Goal: Information Seeking & Learning: Learn about a topic

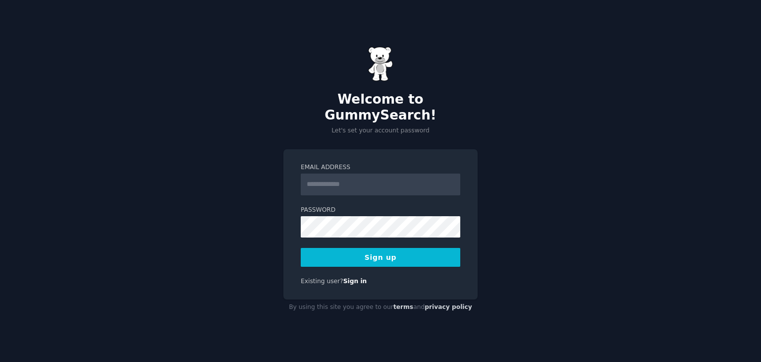
click at [353, 176] on input "Email Address" at bounding box center [381, 184] width 160 height 22
type input "**********"
click at [333, 248] on button "Sign up" at bounding box center [381, 257] width 160 height 18
click at [415, 253] on button "Sign up" at bounding box center [381, 257] width 160 height 18
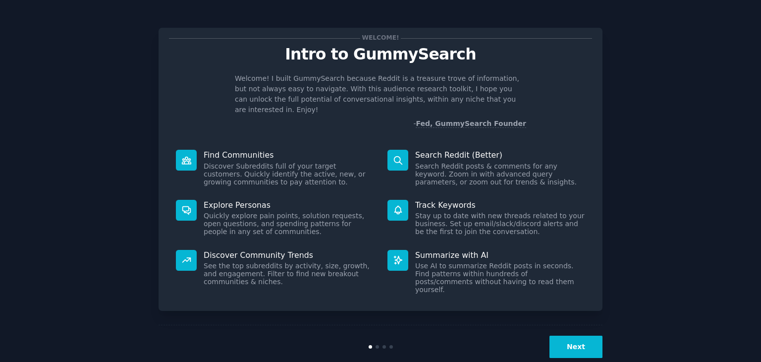
click at [583, 335] on button "Next" at bounding box center [576, 346] width 53 height 22
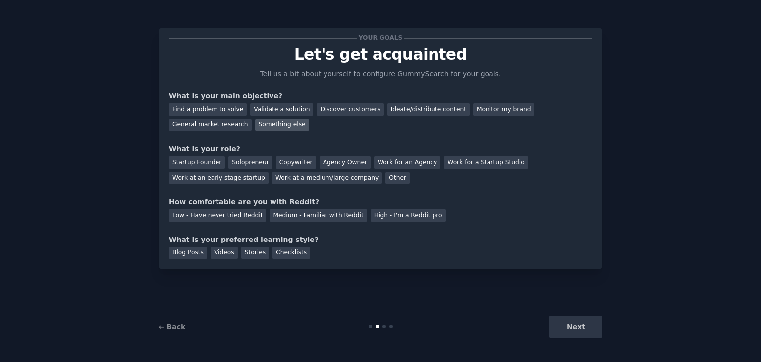
click at [255, 124] on div "Something else" at bounding box center [282, 125] width 54 height 12
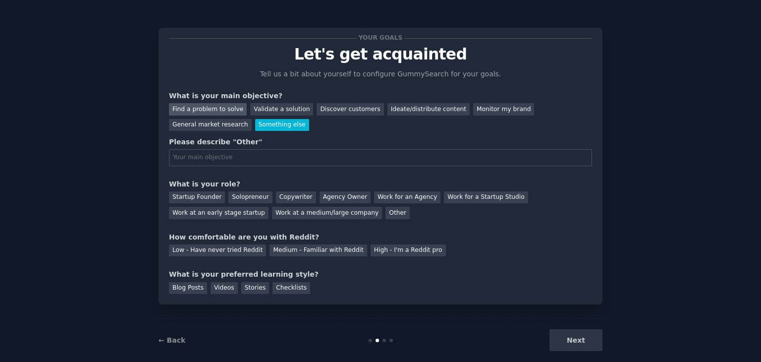
click at [221, 107] on div "Find a problem to solve" at bounding box center [208, 109] width 78 height 12
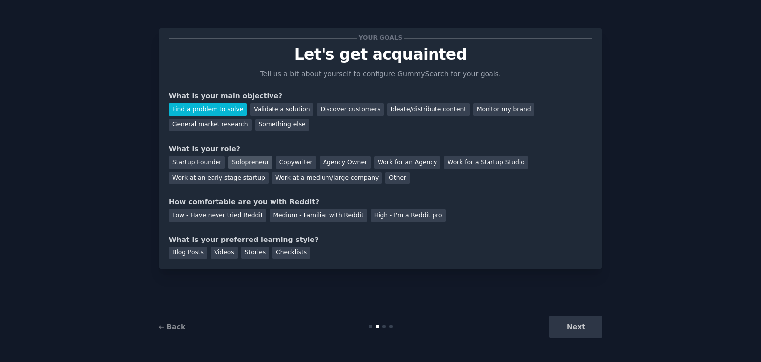
click at [248, 161] on div "Solopreneur" at bounding box center [250, 162] width 44 height 12
click at [237, 219] on div "Low - Have never tried Reddit" at bounding box center [217, 215] width 97 height 12
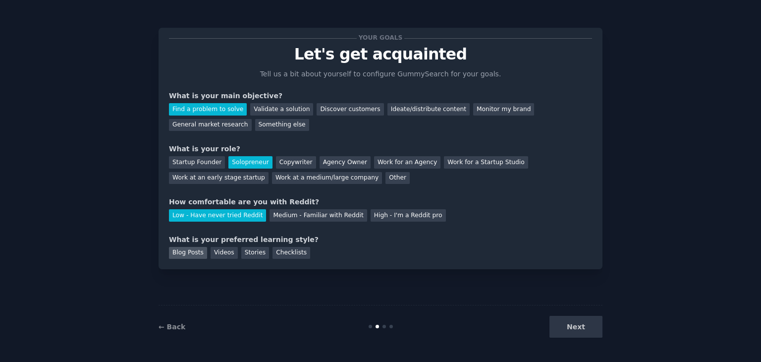
click at [173, 253] on div "Blog Posts" at bounding box center [188, 253] width 38 height 12
click at [560, 327] on button "Next" at bounding box center [576, 327] width 53 height 22
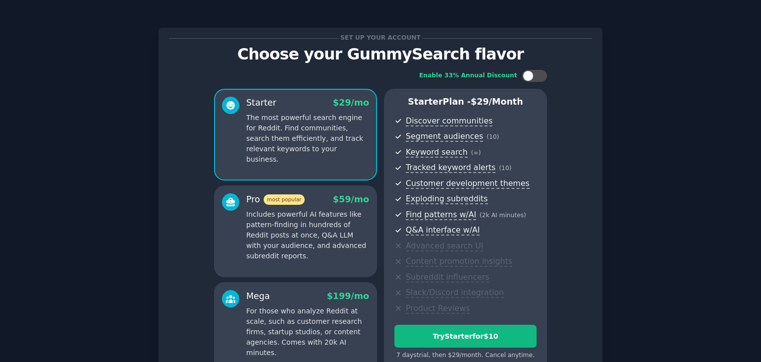
scroll to position [101, 0]
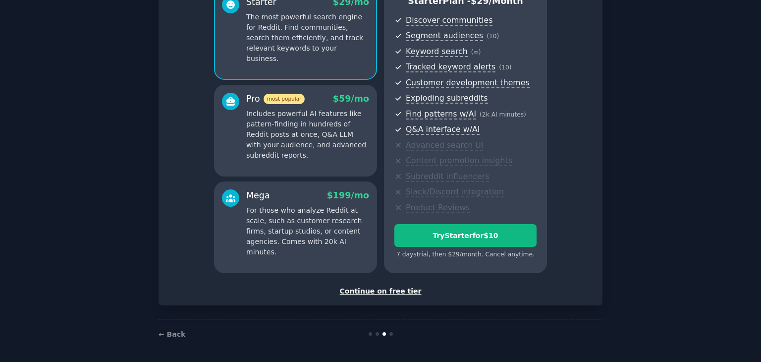
click at [373, 289] on div "Continue on free tier" at bounding box center [380, 291] width 423 height 8
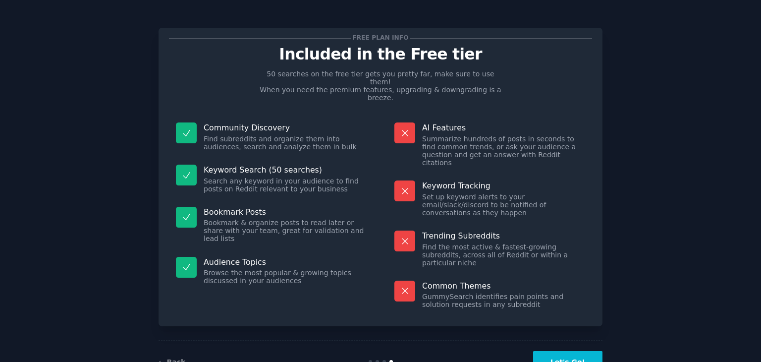
click at [561, 351] on button "Let's Go!" at bounding box center [567, 362] width 69 height 22
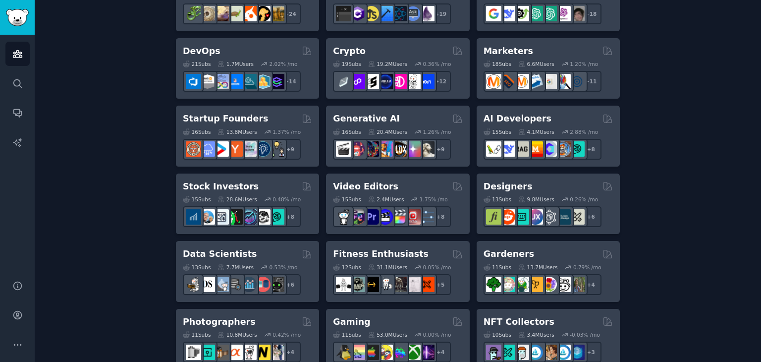
scroll to position [210, 0]
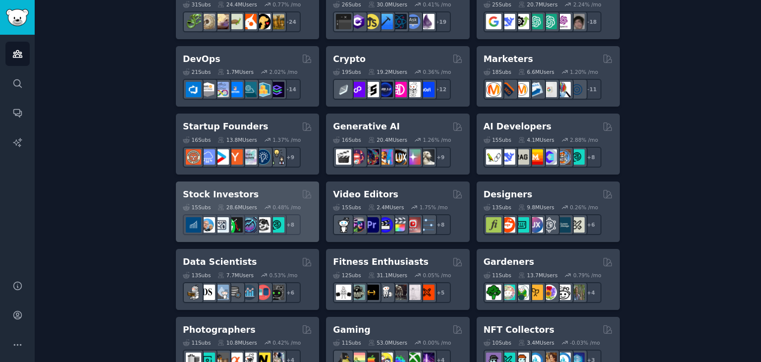
click at [266, 188] on div "Stock Investors" at bounding box center [247, 194] width 129 height 12
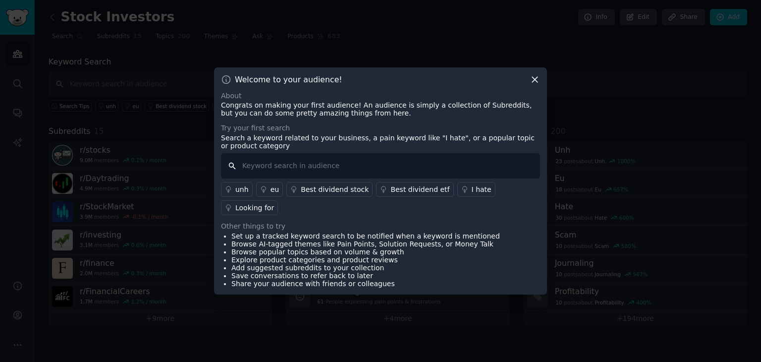
click at [270, 171] on input "text" at bounding box center [380, 165] width 319 height 25
click at [307, 176] on input "text" at bounding box center [380, 165] width 319 height 25
type input "finance"
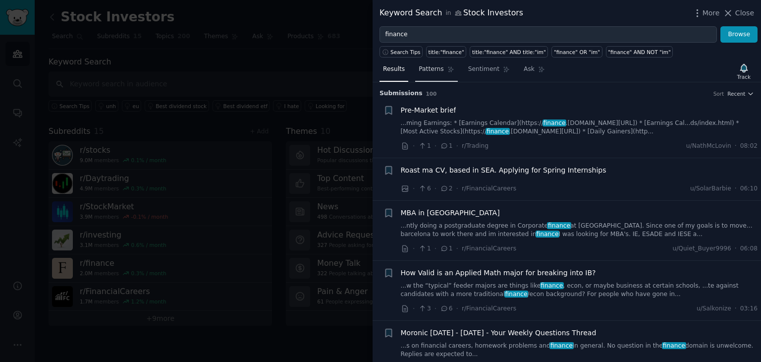
click at [422, 69] on span "Patterns" at bounding box center [431, 69] width 25 height 9
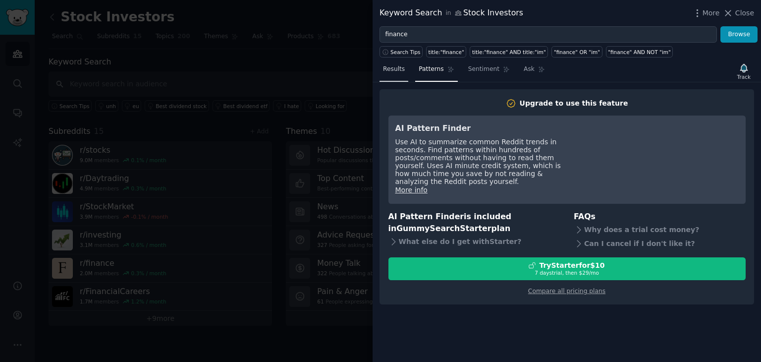
click at [396, 71] on span "Results" at bounding box center [394, 69] width 22 height 9
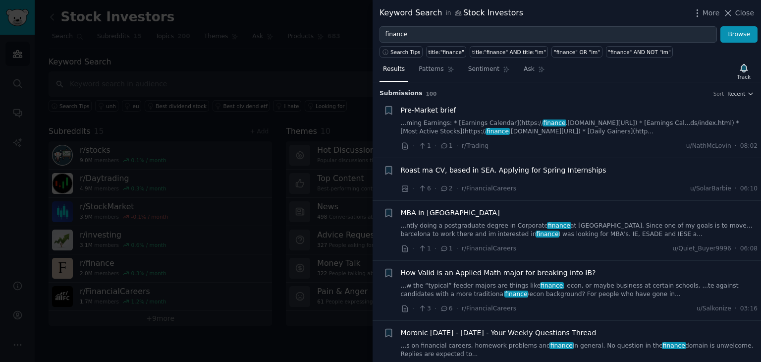
click at [279, 55] on div at bounding box center [380, 181] width 761 height 362
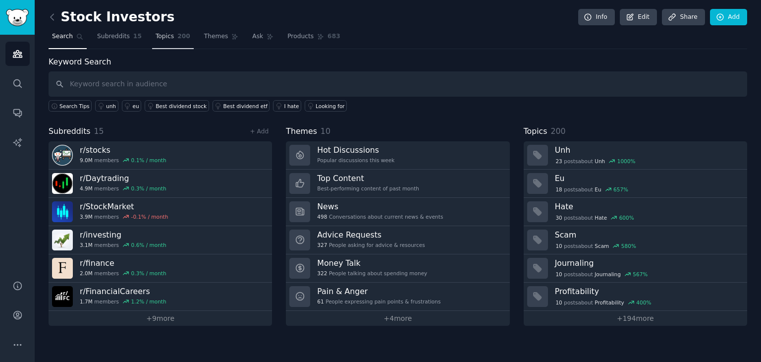
click at [162, 36] on span "Topics" at bounding box center [165, 36] width 18 height 9
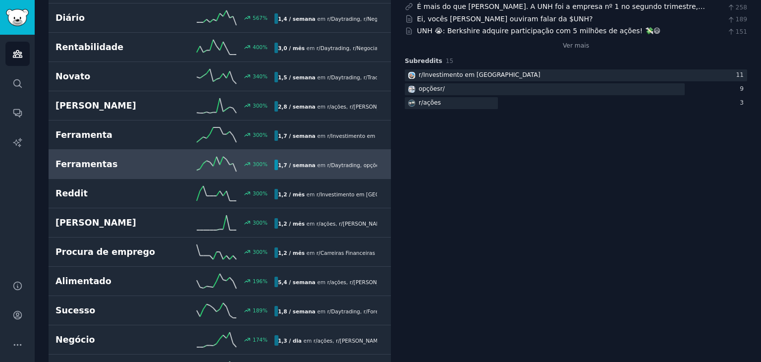
scroll to position [202, 0]
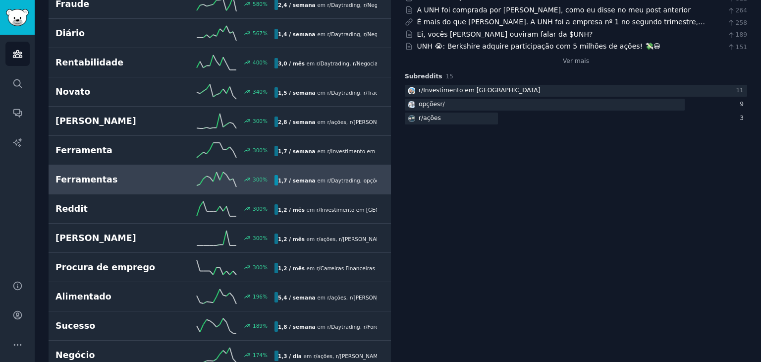
click at [176, 184] on div "300 %" at bounding box center [220, 179] width 110 height 15
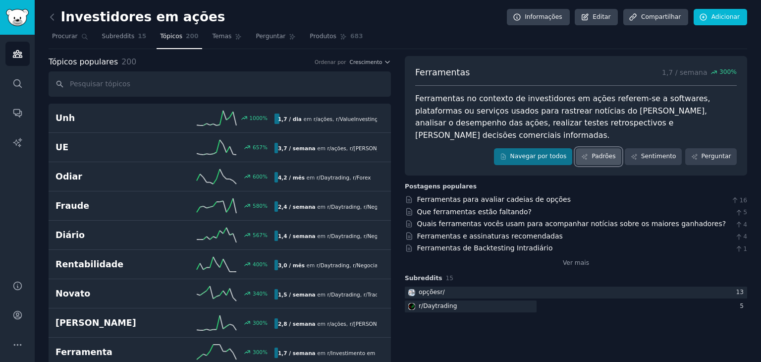
click at [598, 153] on font "Padrões" at bounding box center [604, 156] width 24 height 7
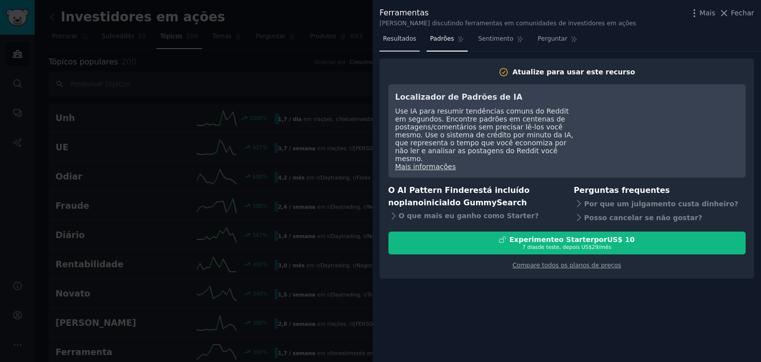
click at [408, 42] on font "Resultados" at bounding box center [399, 38] width 33 height 7
